Goal: Task Accomplishment & Management: Manage account settings

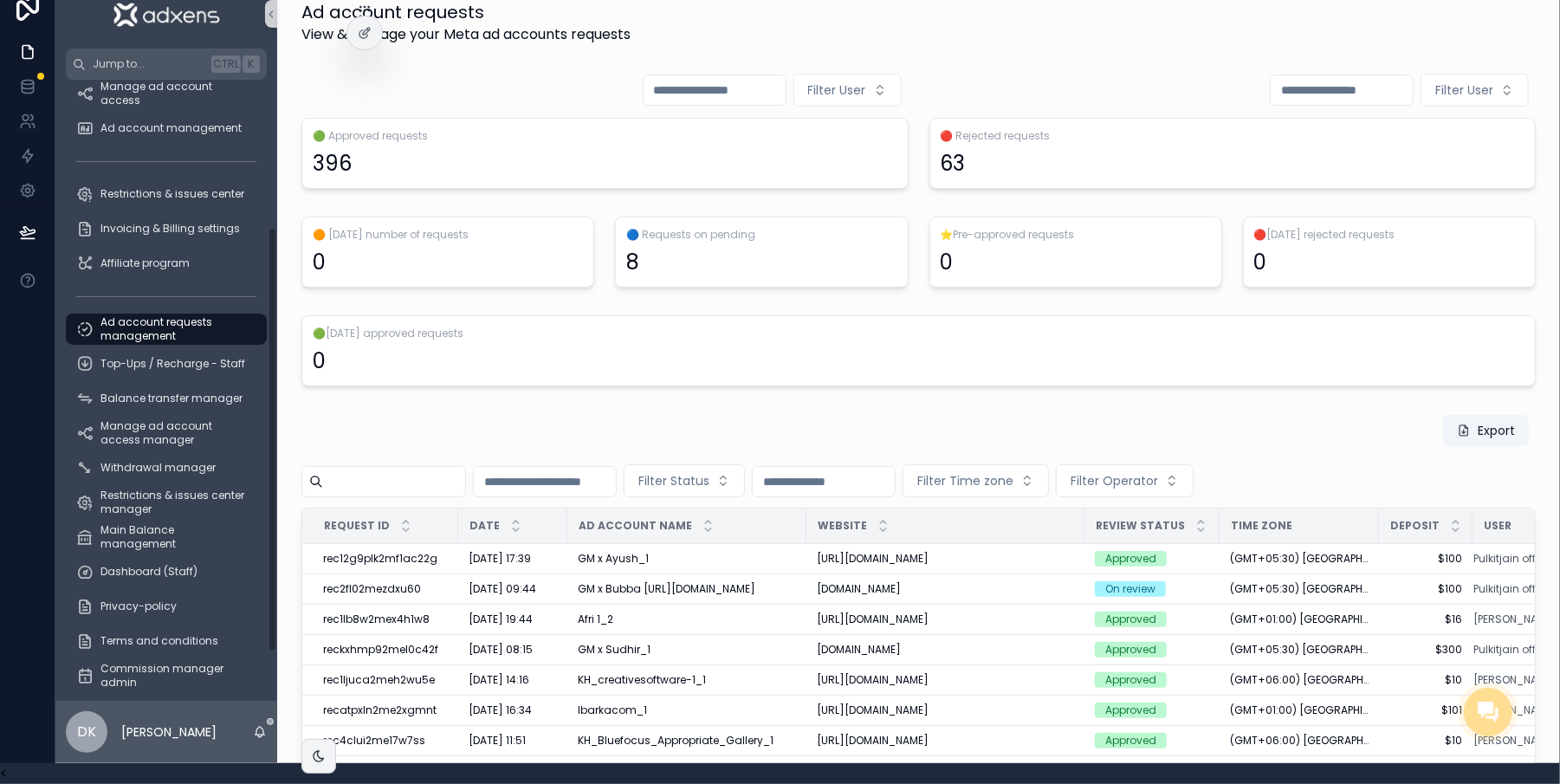
scroll to position [227, 0]
drag, startPoint x: 253, startPoint y: 182, endPoint x: 153, endPoint y: 352, distance: 197.2
click at [226, 334] on div "Dashboard My wallet Meta ad account Top-Ups / Recharge Withdrawal Balance trans…" at bounding box center [166, 390] width 221 height 621
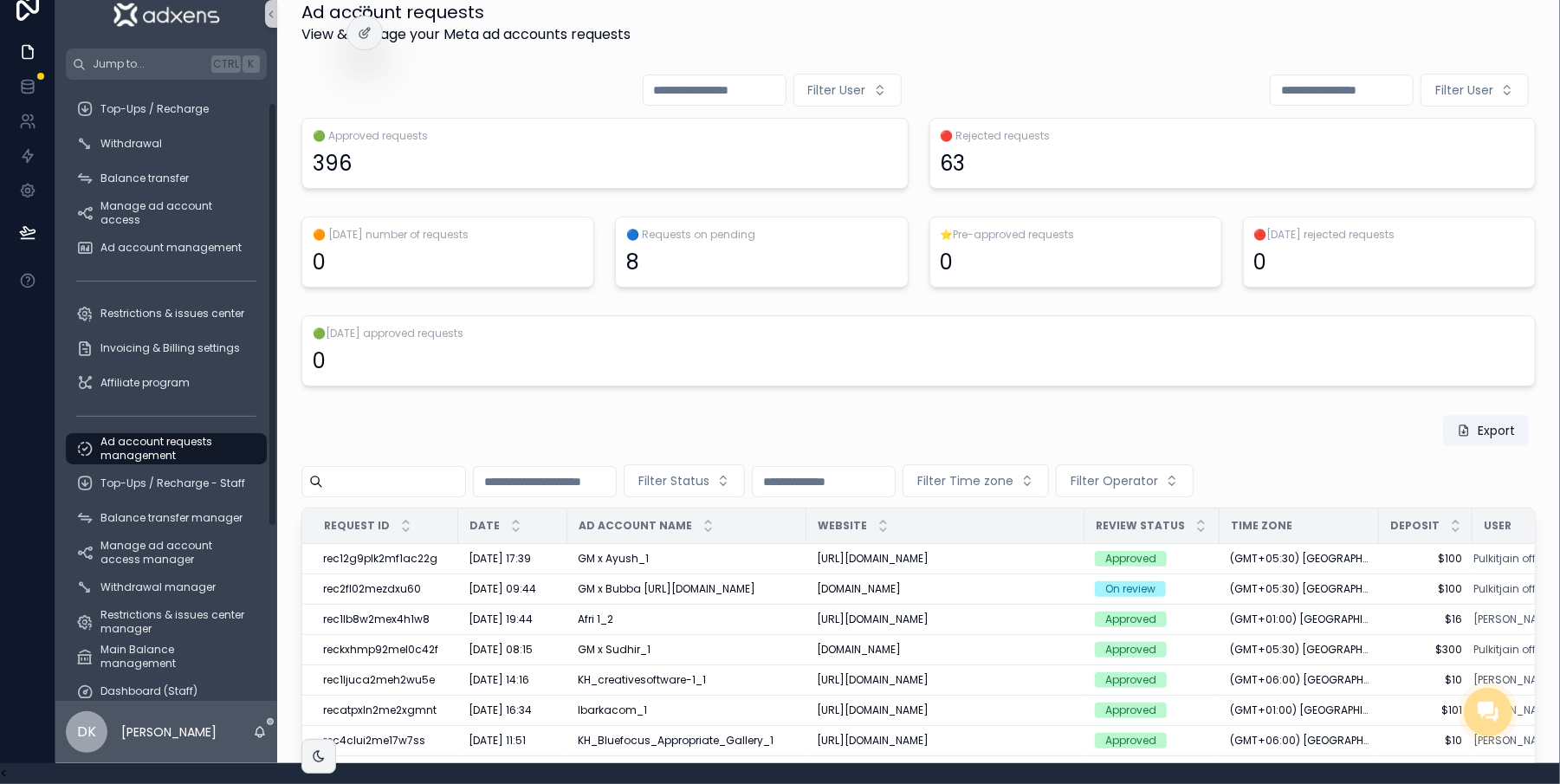
scroll to position [0, 0]
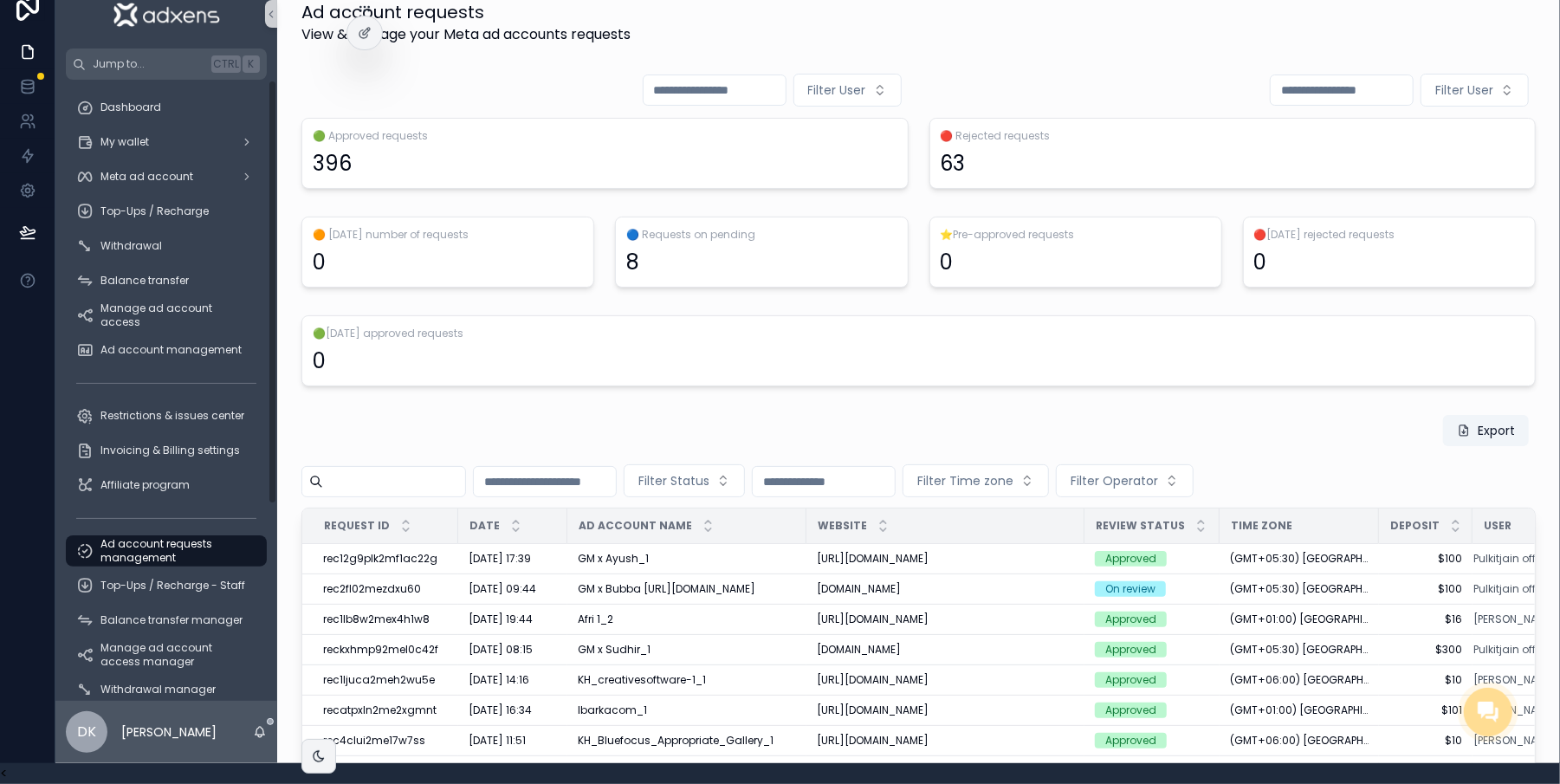
drag, startPoint x: 254, startPoint y: 343, endPoint x: 250, endPoint y: 150, distance: 193.0
click at [250, 150] on div "Dashboard My wallet Meta ad account Top-Ups / Recharge Withdrawal Balance trans…" at bounding box center [166, 390] width 221 height 621
click at [156, 170] on span "Meta ad account" at bounding box center [146, 176] width 93 height 14
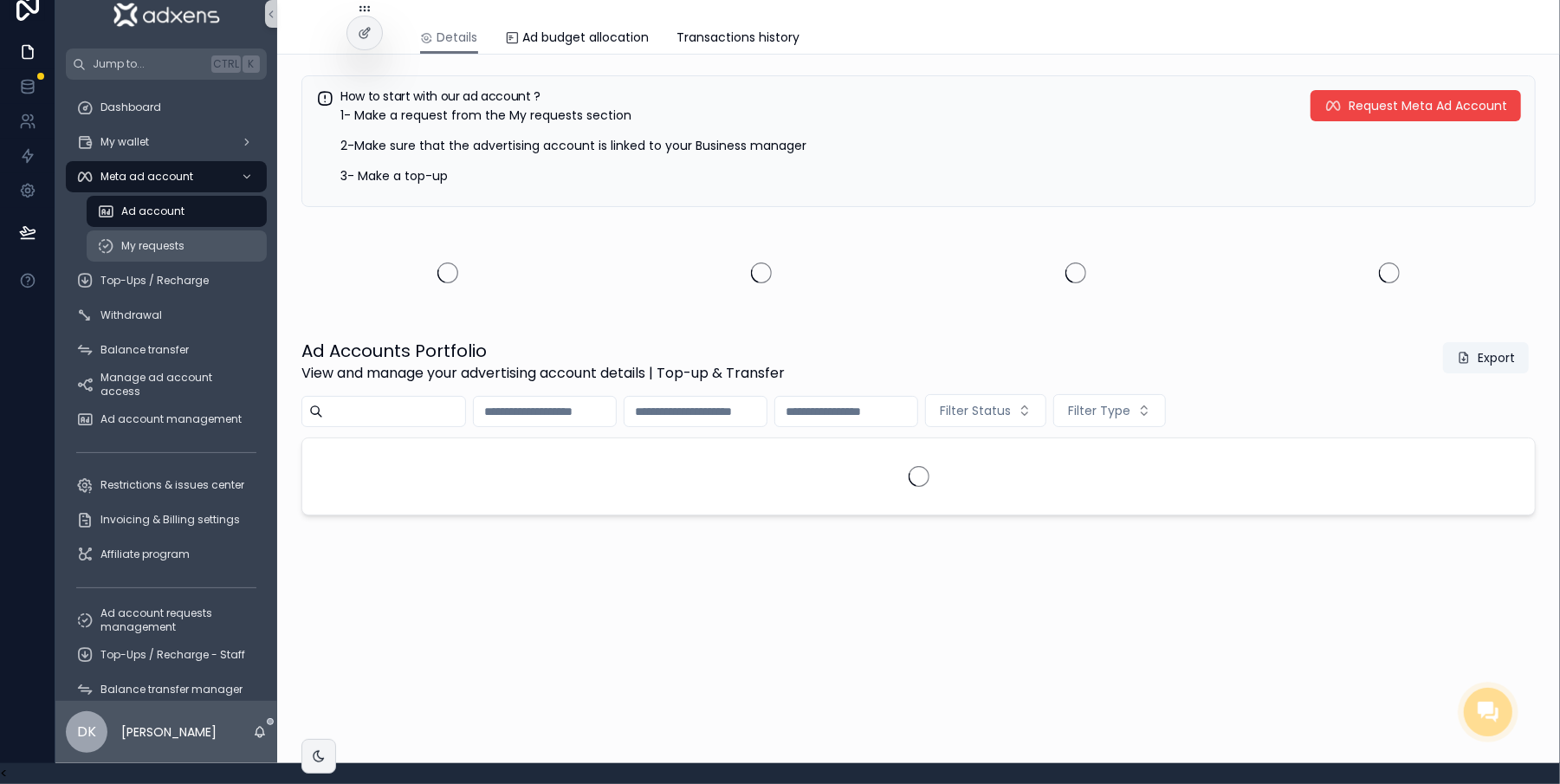
click at [164, 236] on div "My requests" at bounding box center [176, 246] width 159 height 28
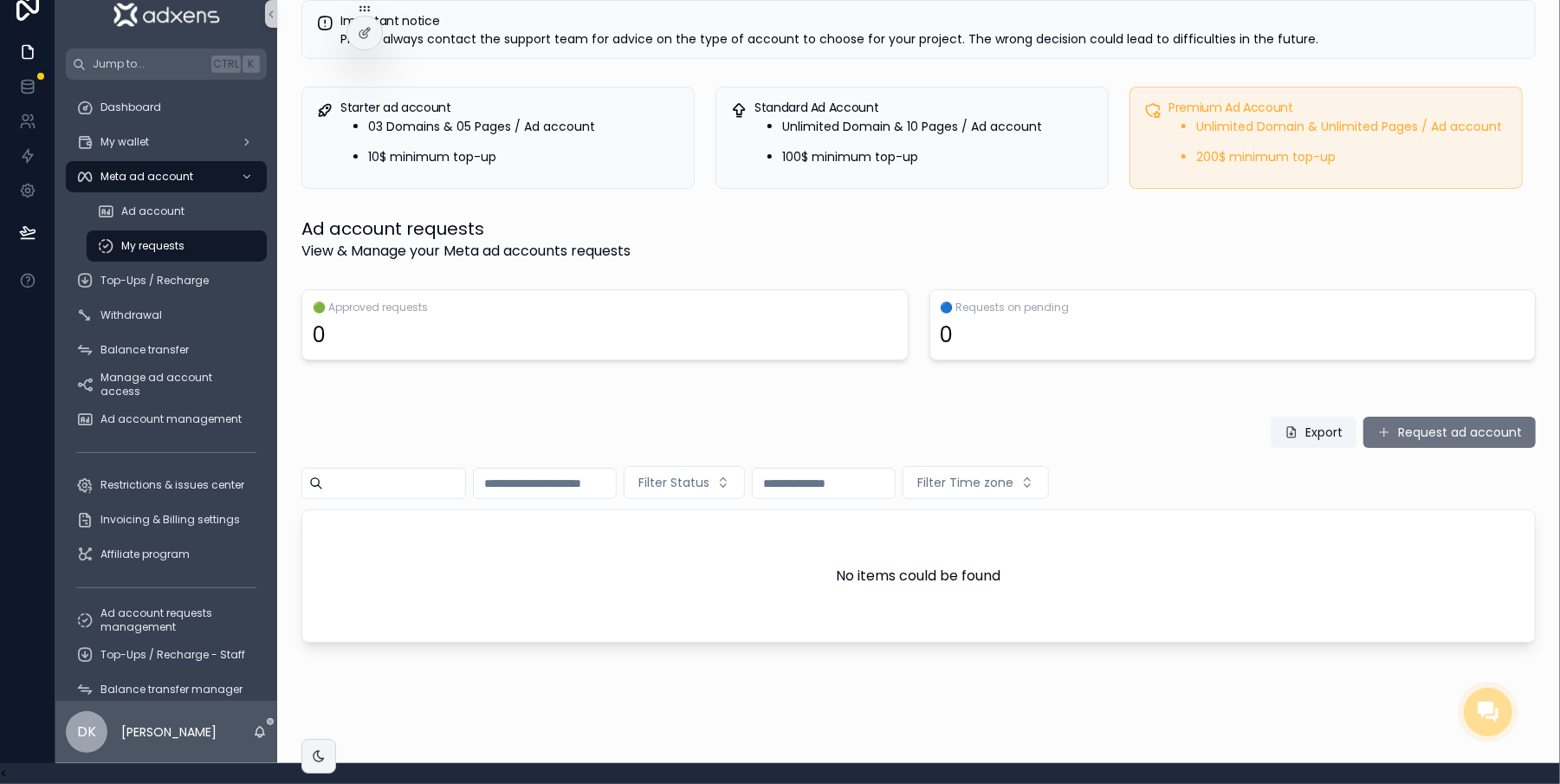
click at [1405, 416] on button "Request ad account" at bounding box center [1450, 431] width 173 height 31
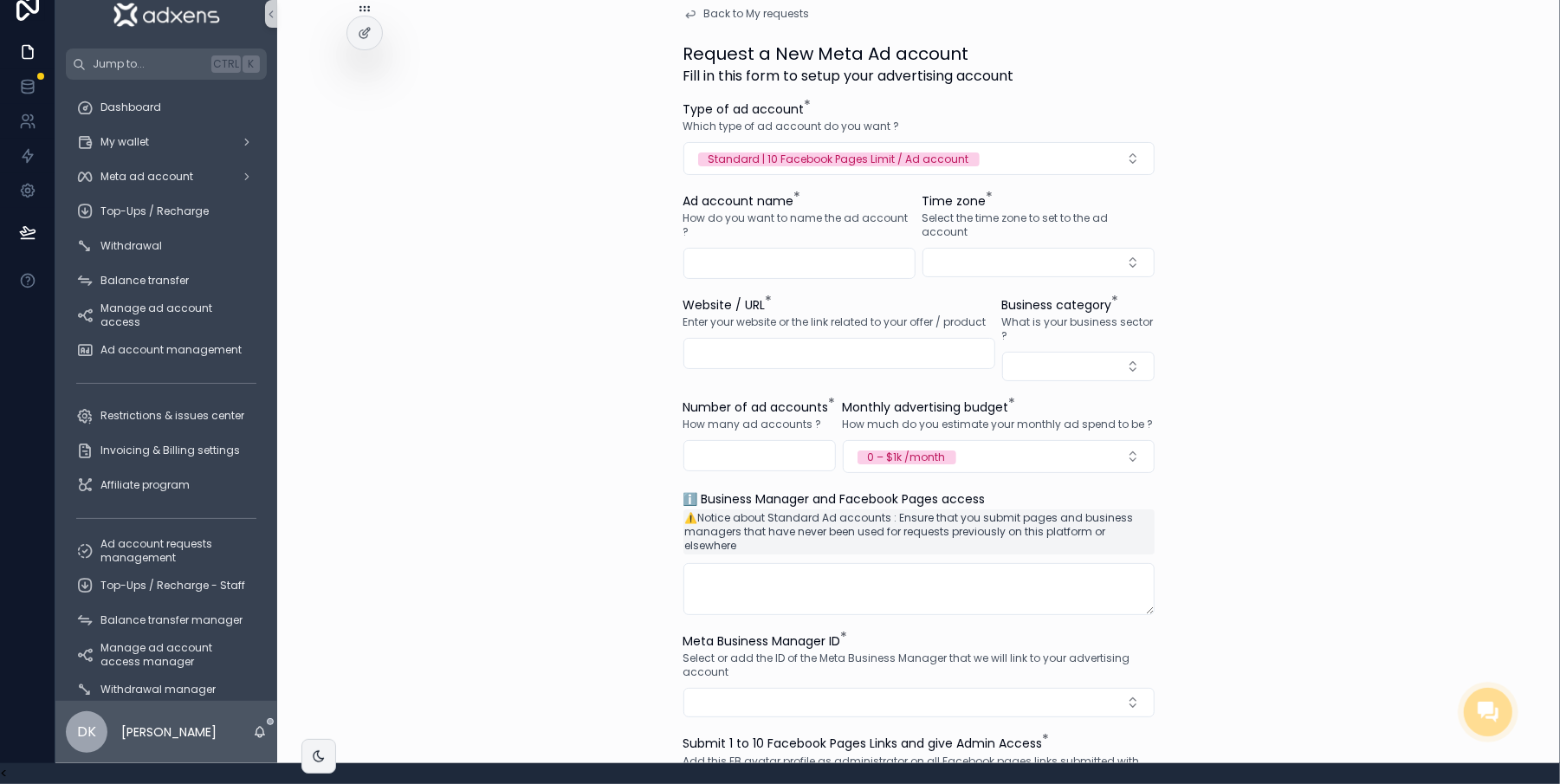
scroll to position [31, 17]
click at [804, 357] on div "Website / URL * Enter your website or the link related to your offer / product" at bounding box center [840, 339] width 311 height 84
click at [804, 343] on input "scrollable content" at bounding box center [840, 354] width 310 height 24
click at [1204, 413] on div "Back to My requests Request a New Meta Ad account Fill in this form to setup yo…" at bounding box center [919, 371] width 1283 height 784
click at [119, 613] on span "Balance transfer manager" at bounding box center [171, 620] width 142 height 14
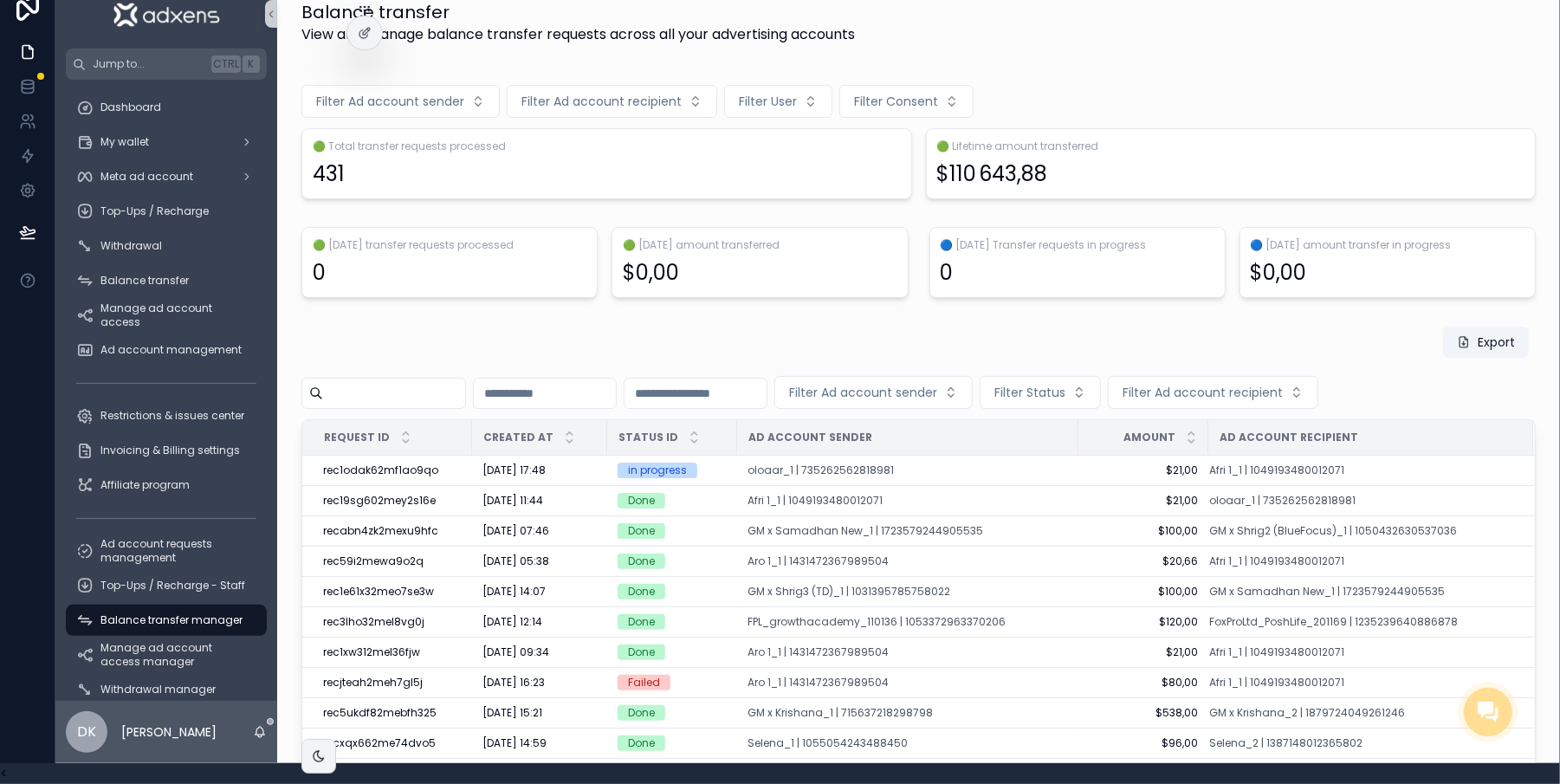
click at [1419, 403] on div "Export Filter Ad account sender Filter Status Filter Ad account recipient Reque…" at bounding box center [918, 563] width 1234 height 475
click at [939, 465] on div "oloaar_1 | 735262562818981" at bounding box center [908, 470] width 321 height 14
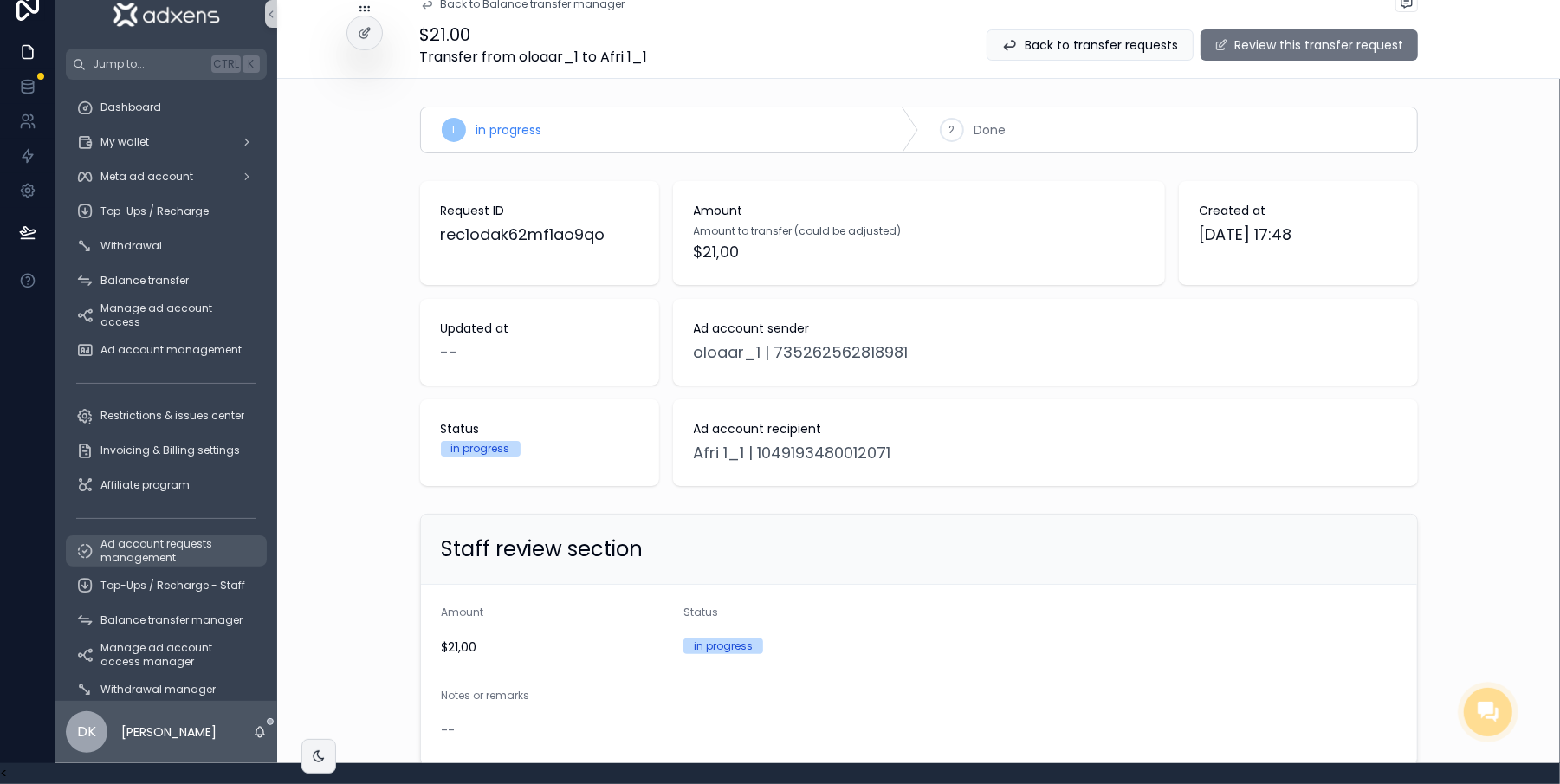
click at [154, 546] on span "Ad account requests management" at bounding box center [174, 551] width 149 height 28
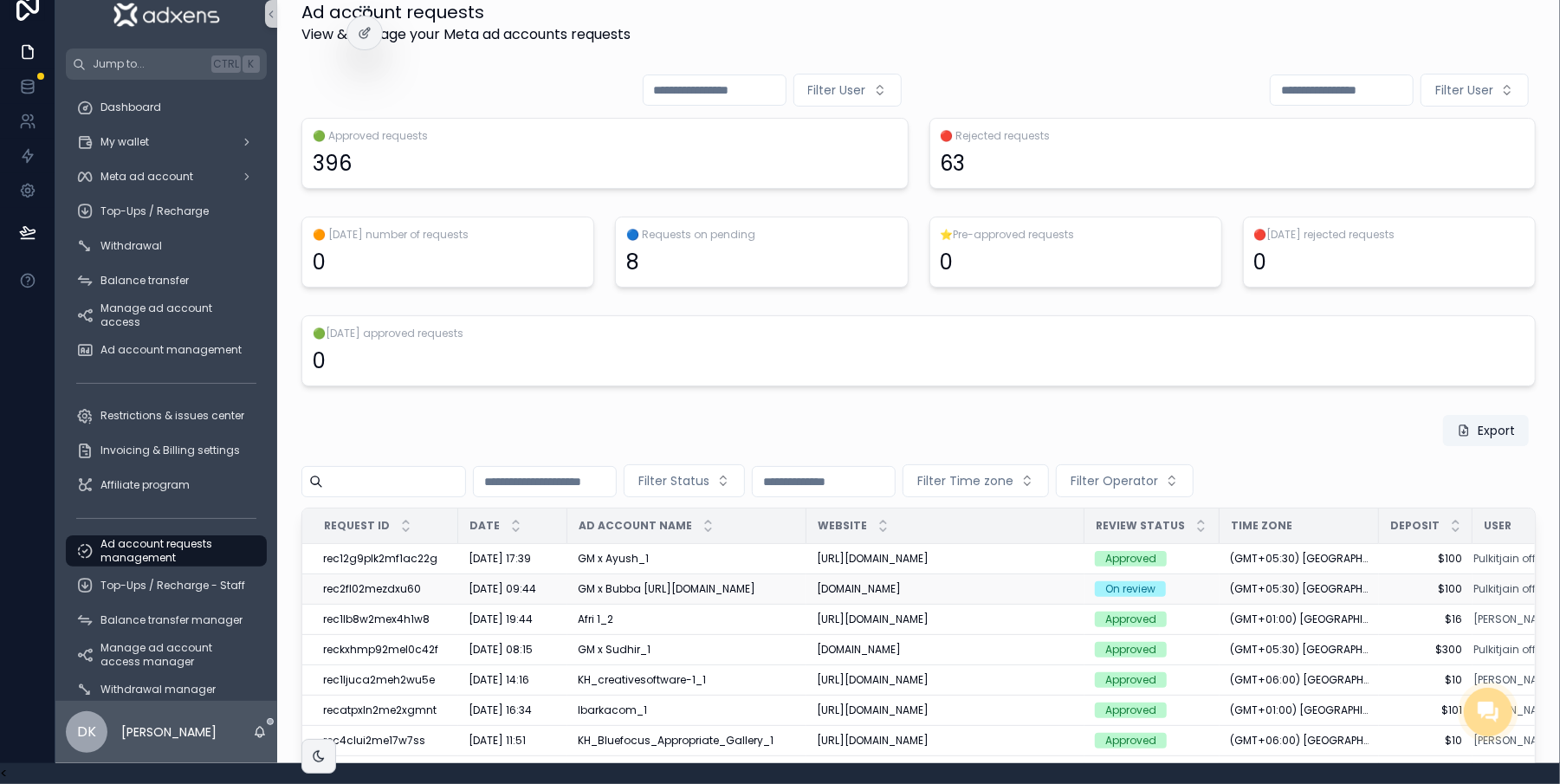
click at [605, 582] on div "GM x Bubba [URL][DOMAIN_NAME]" at bounding box center [687, 589] width 219 height 14
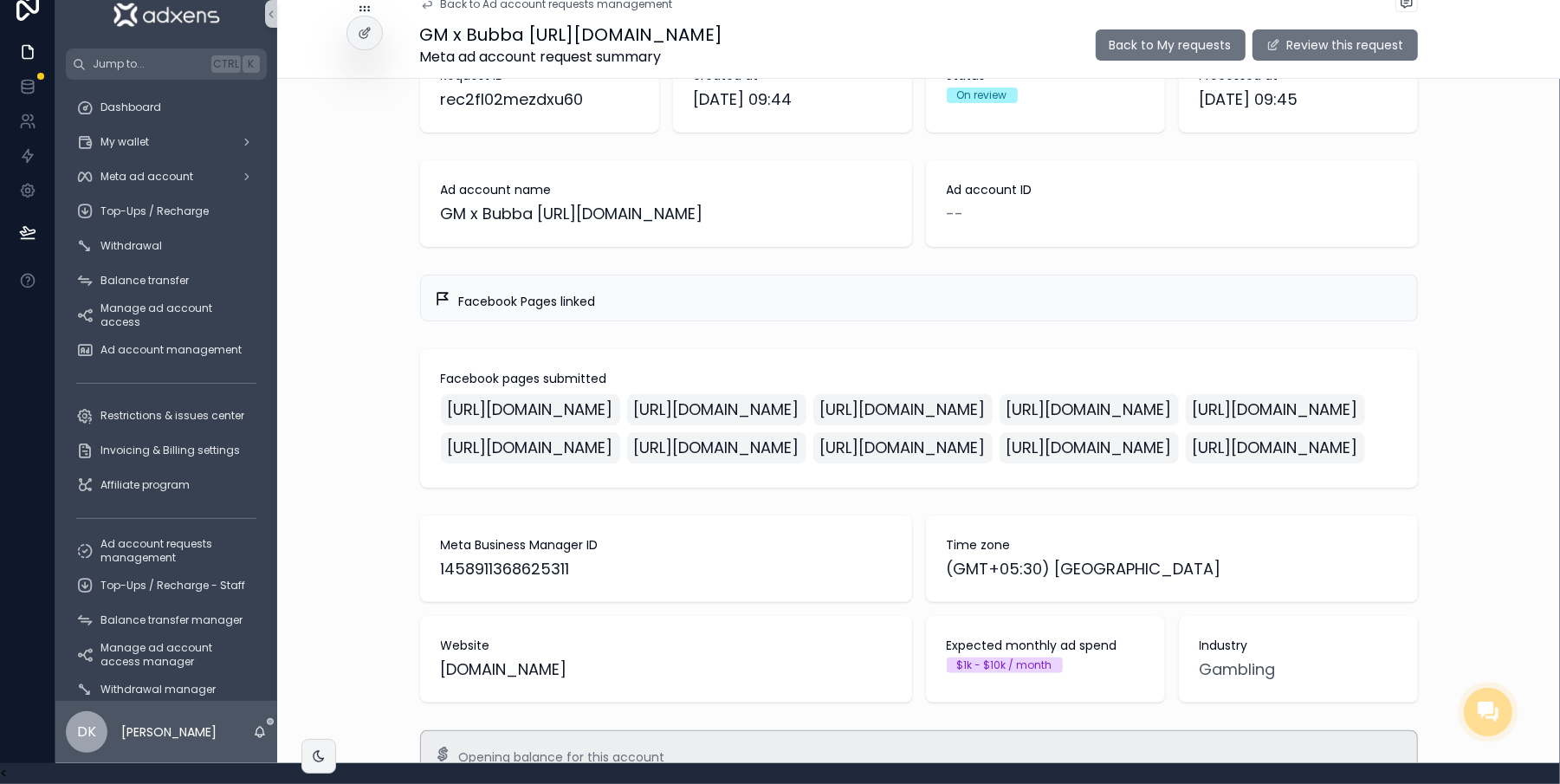
scroll to position [36, 17]
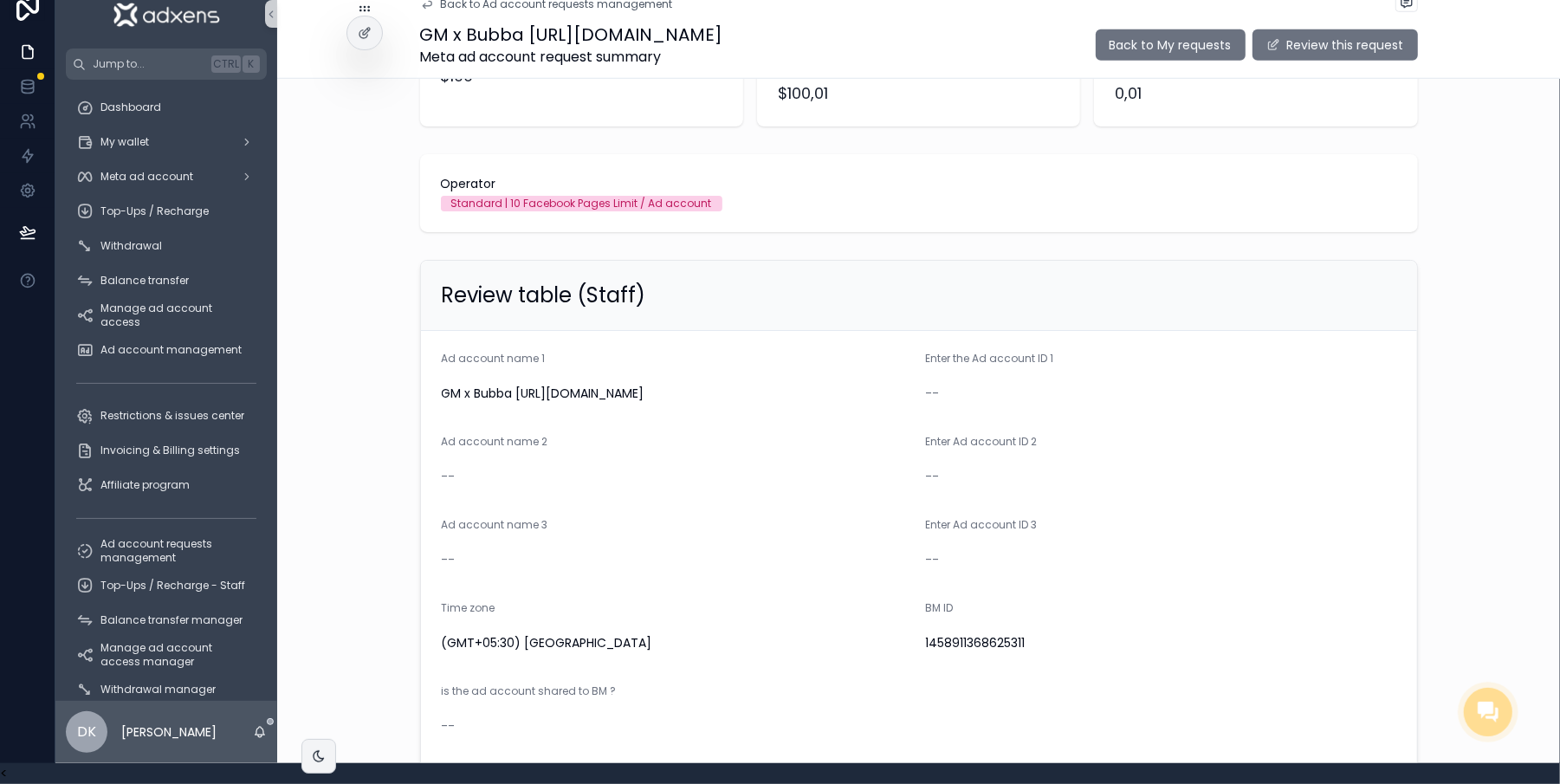
scroll to position [988, 0]
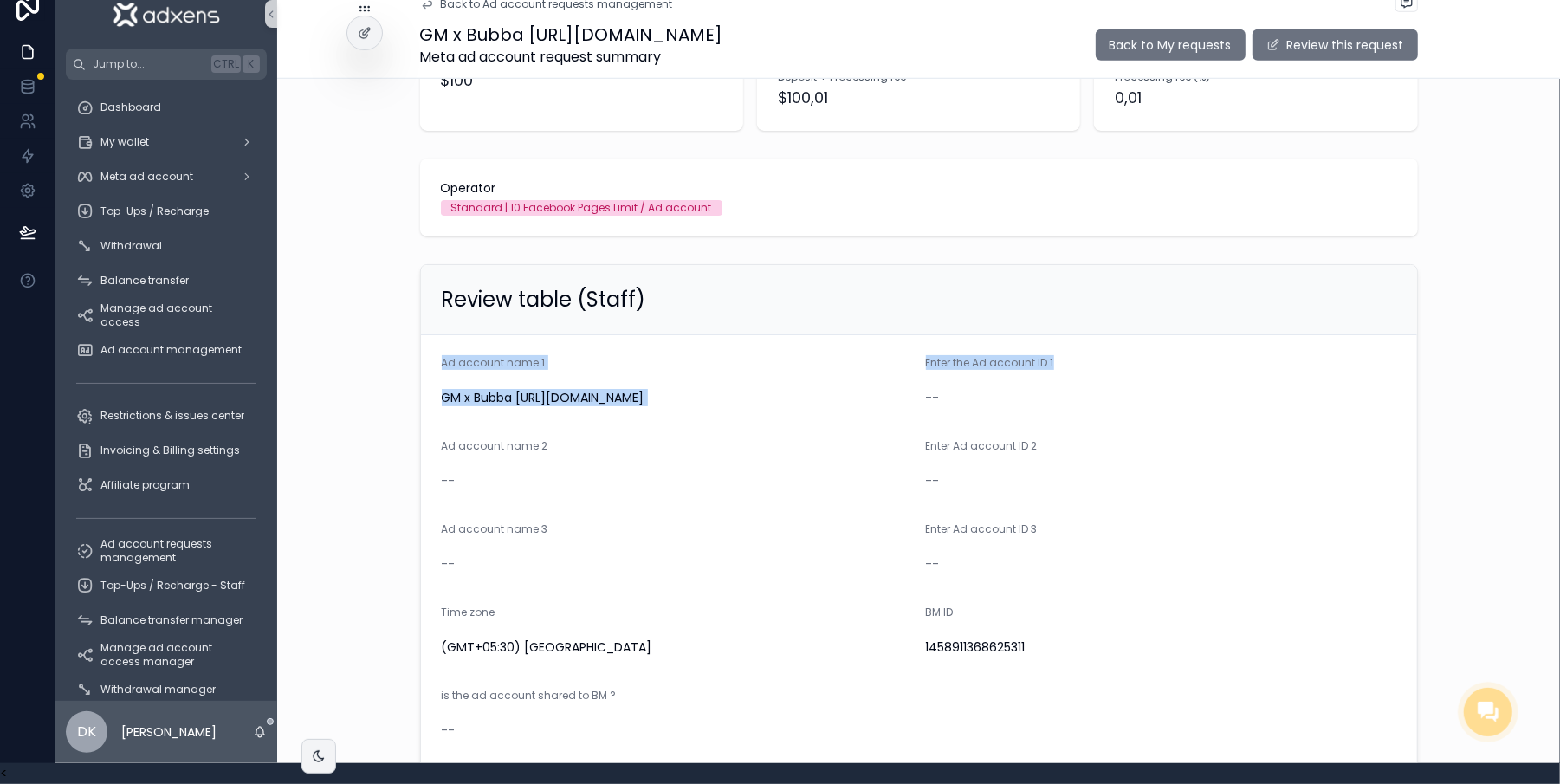
drag, startPoint x: 1497, startPoint y: 400, endPoint x: 1497, endPoint y: 365, distance: 35.0
click at [1497, 366] on div "Review table (Staff) Ad account name 1 GM x Bubba [URL][DOMAIN_NAME] Enter the …" at bounding box center [919, 703] width 1283 height 893
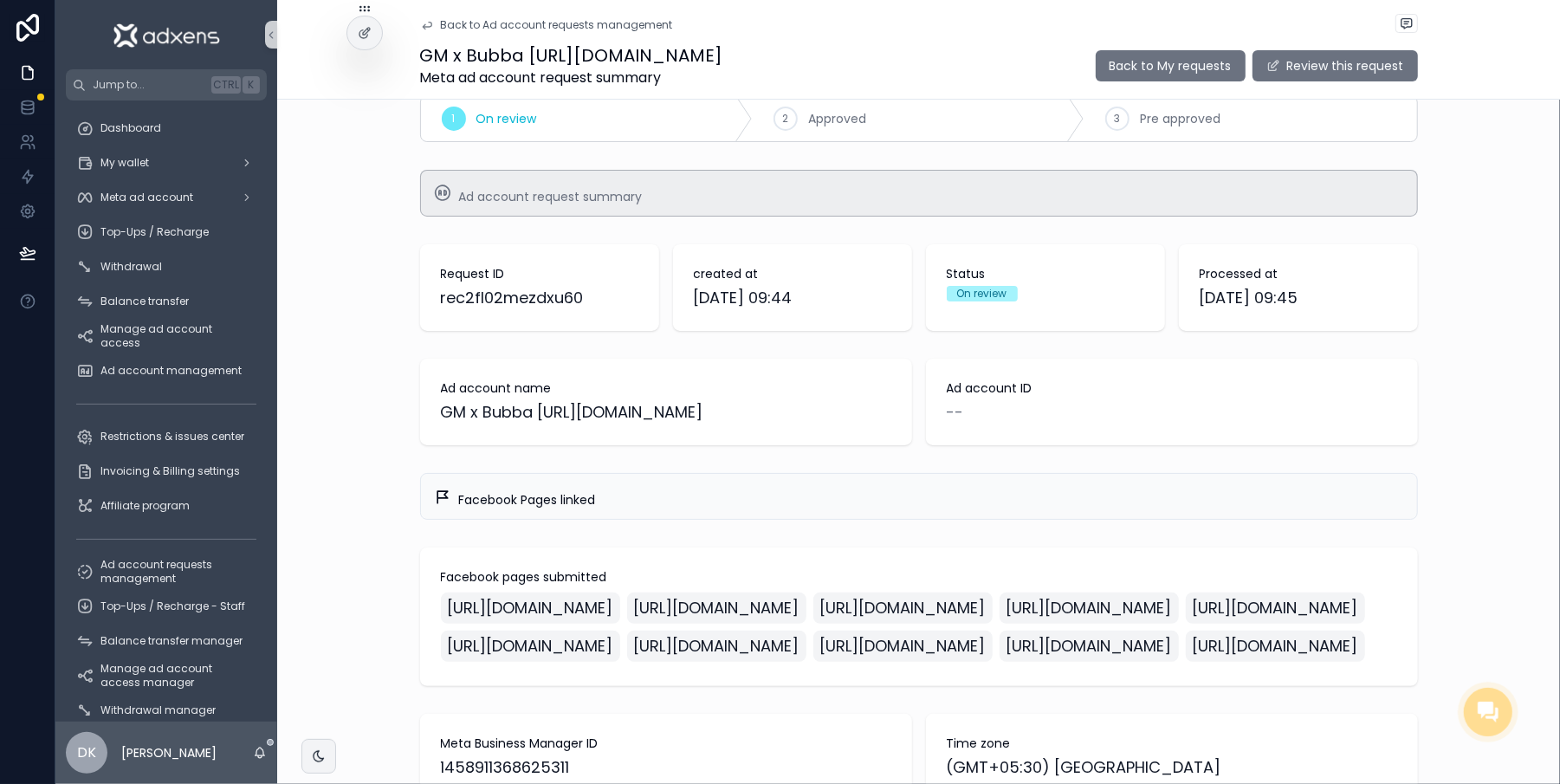
scroll to position [0, 0]
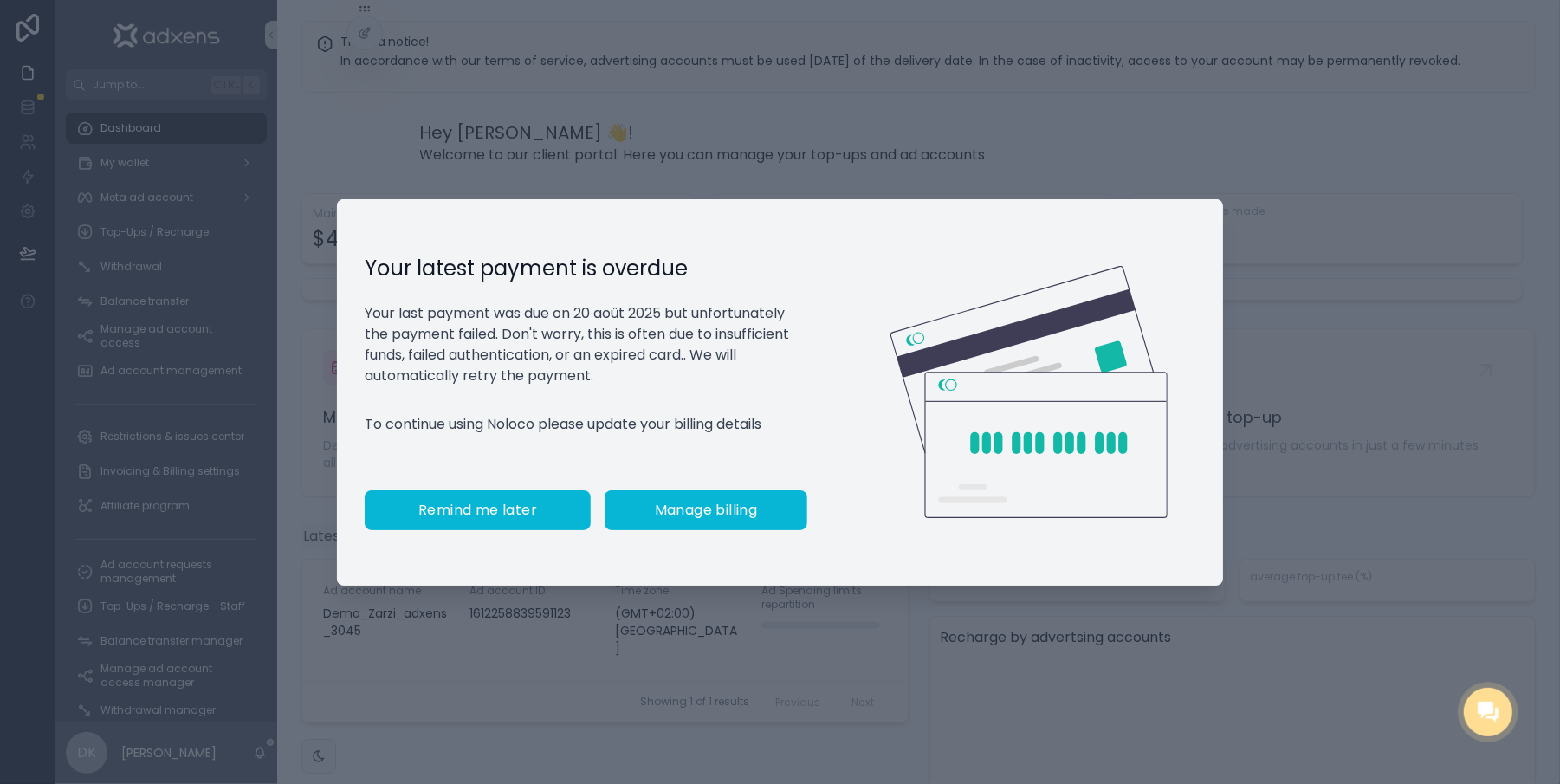
click at [459, 510] on span "Remind me later" at bounding box center [477, 510] width 119 height 17
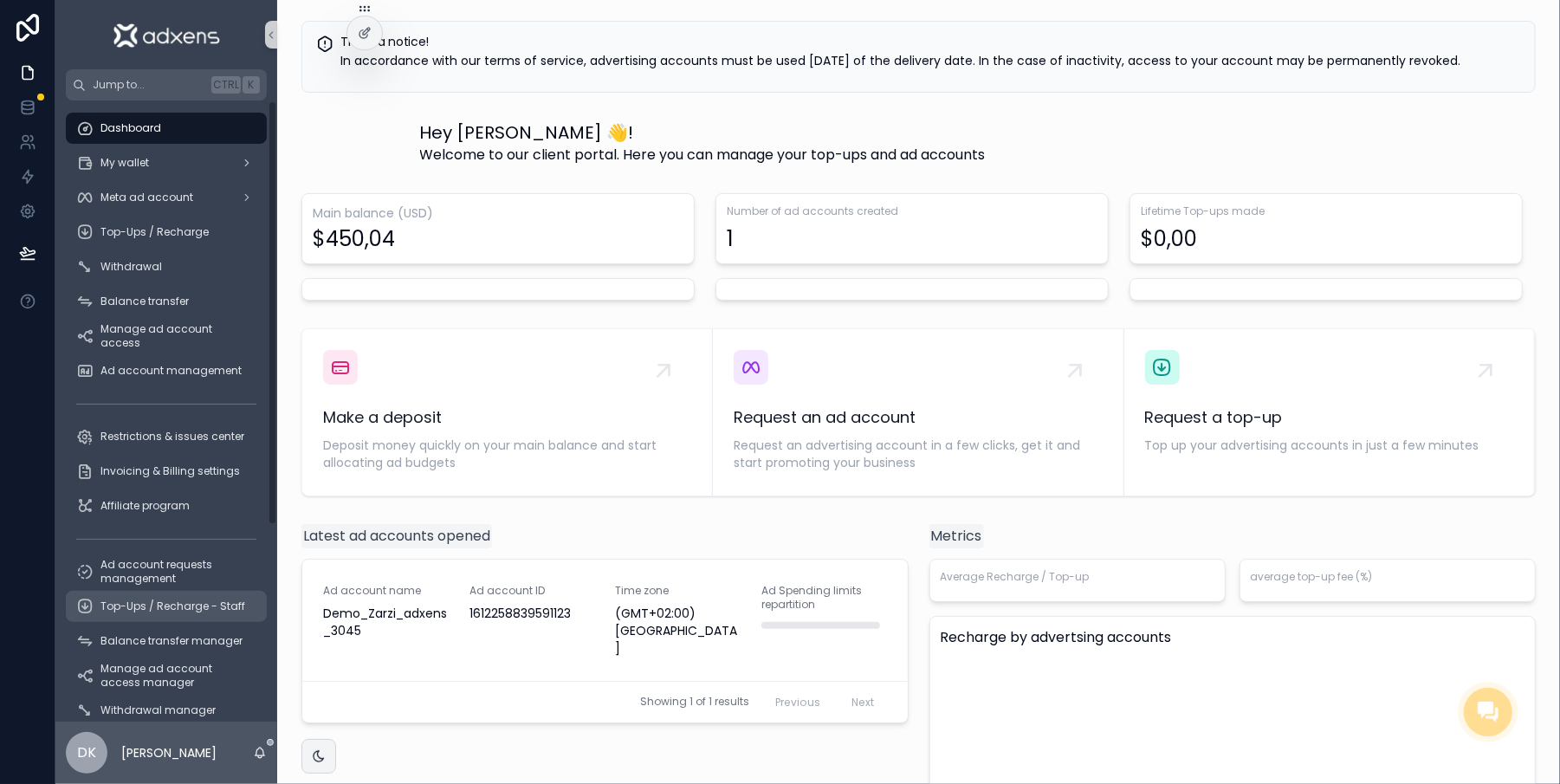
click at [181, 604] on span "Top-Ups / Recharge - Staff" at bounding box center [173, 606] width 144 height 14
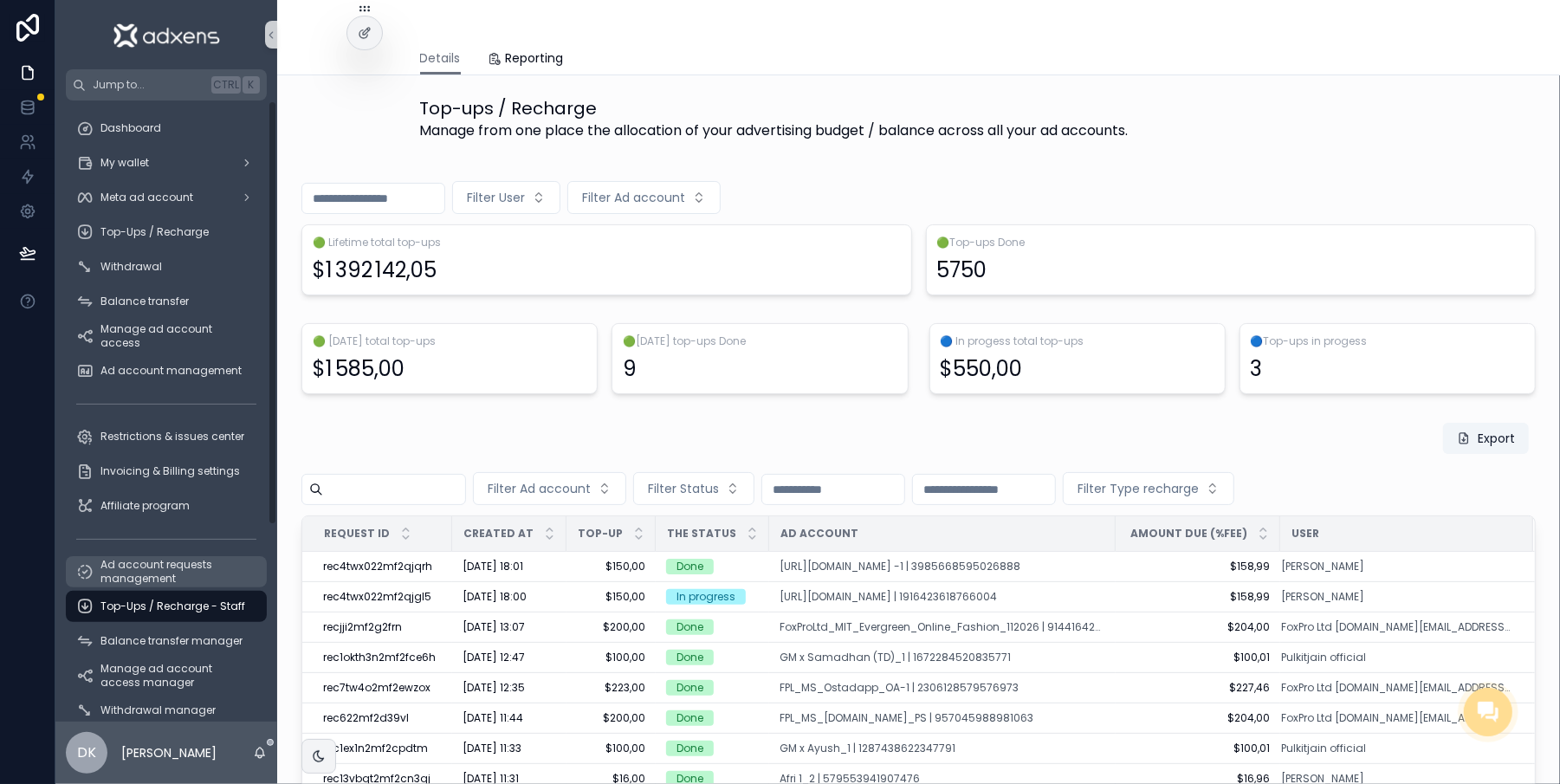
click at [153, 566] on span "Ad account requests management" at bounding box center [174, 572] width 149 height 28
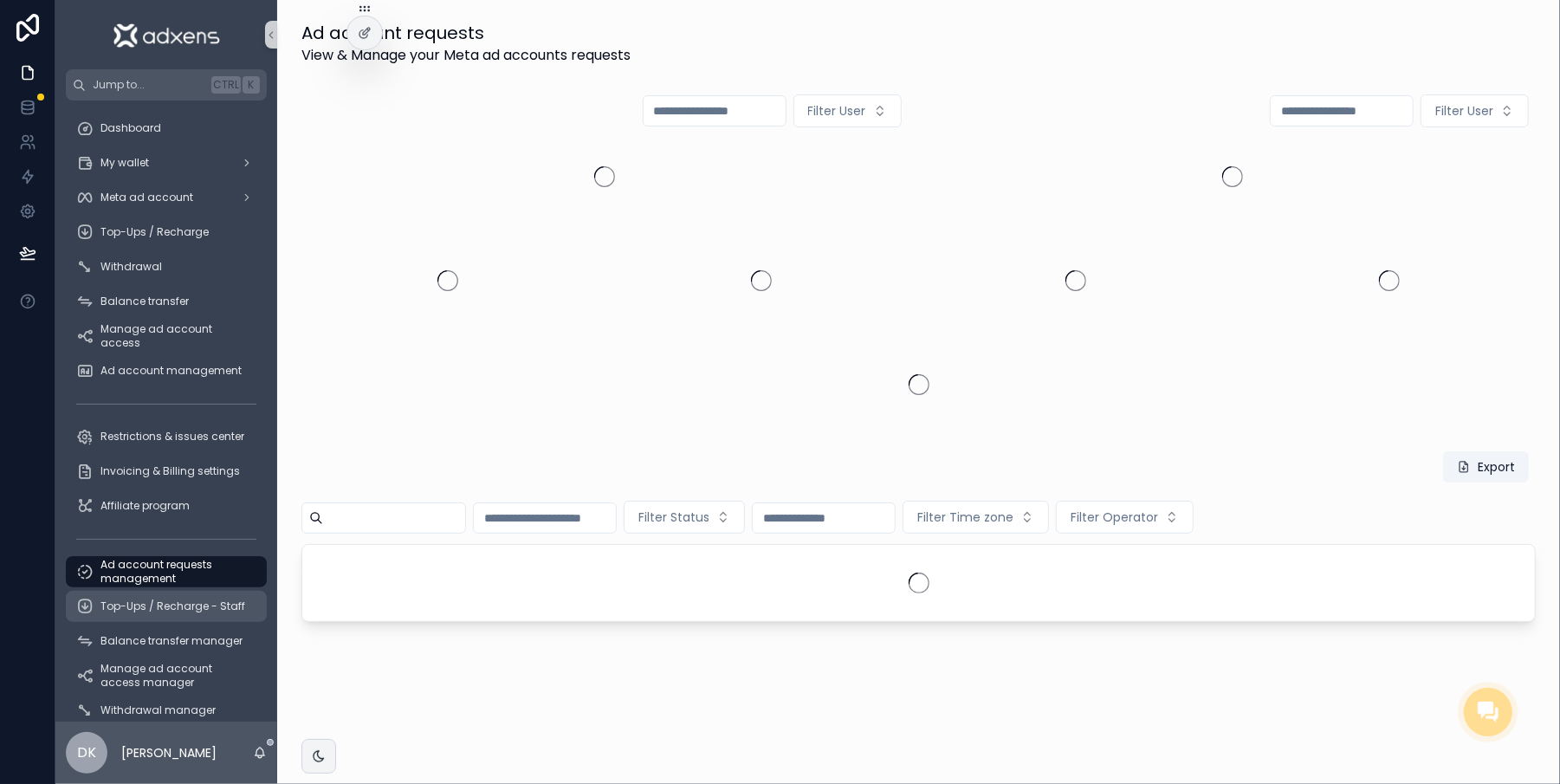
click at [208, 596] on div "Top-Ups / Recharge - Staff" at bounding box center [166, 607] width 180 height 28
